Goal: Connect with others: Connect with others

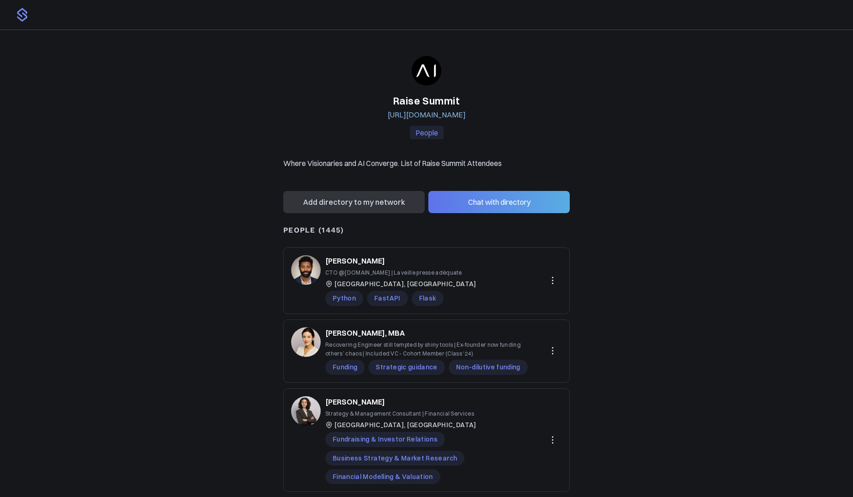
click at [473, 206] on button "Chat with directory" at bounding box center [499, 202] width 141 height 22
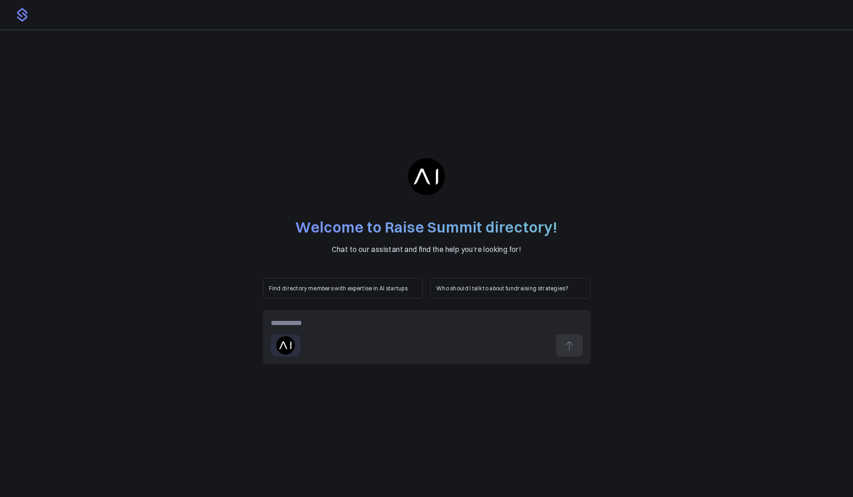
click at [350, 329] on div "Selected filters: Raise Summit" at bounding box center [427, 337] width 328 height 55
click at [353, 324] on div at bounding box center [427, 323] width 312 height 11
